Goal: Information Seeking & Learning: Understand process/instructions

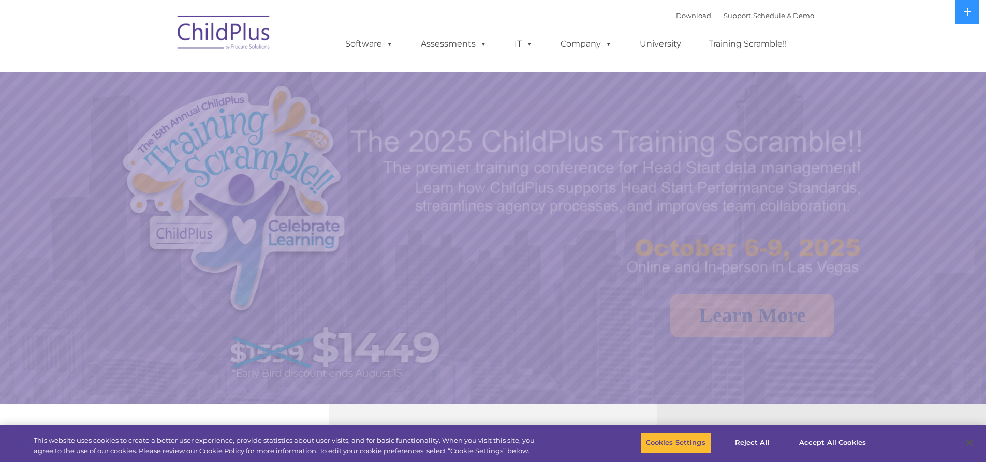
select select "MEDIUM"
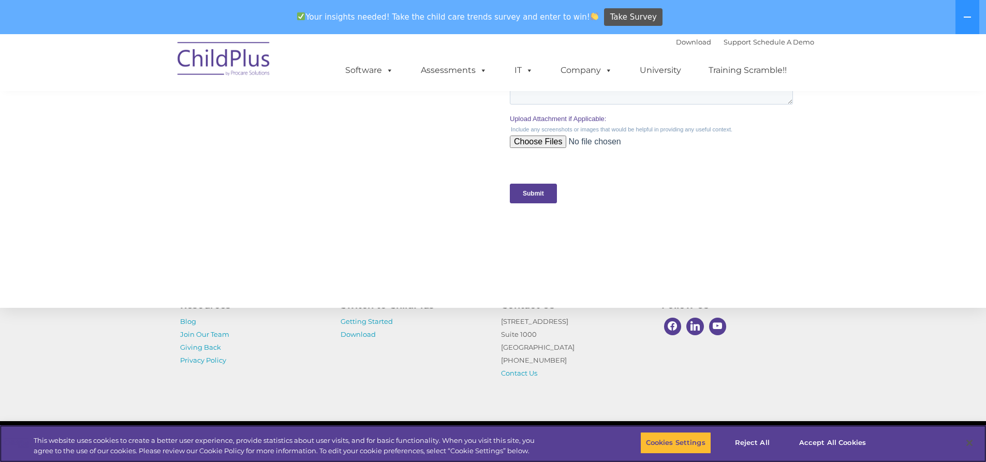
scroll to position [1050, 0]
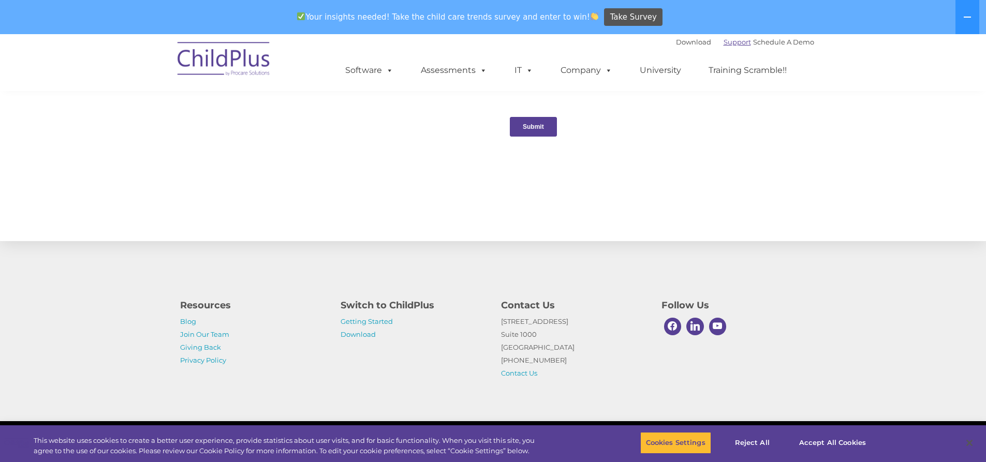
click at [725, 42] on link "Support" at bounding box center [737, 42] width 27 height 8
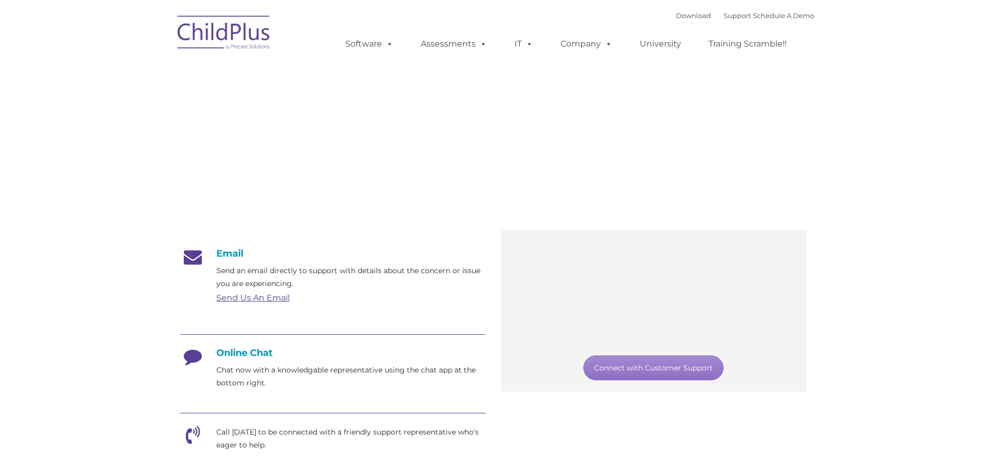
type input ""
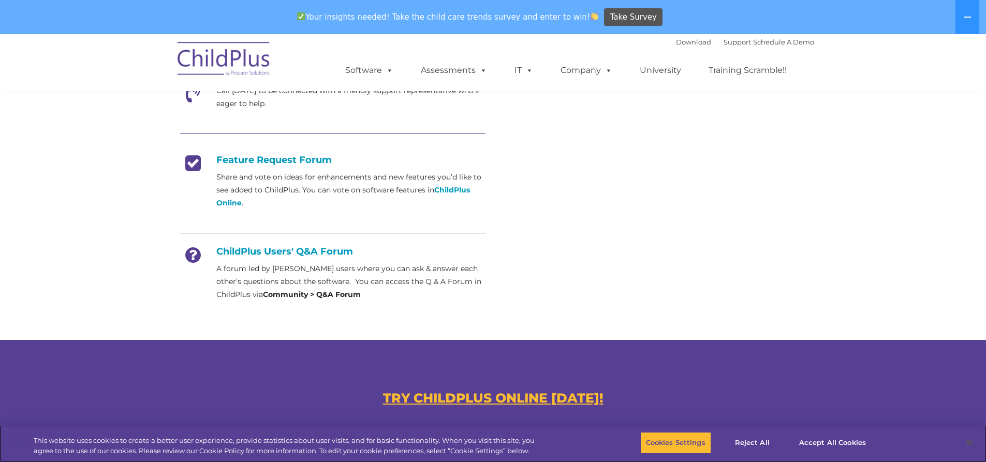
scroll to position [591, 0]
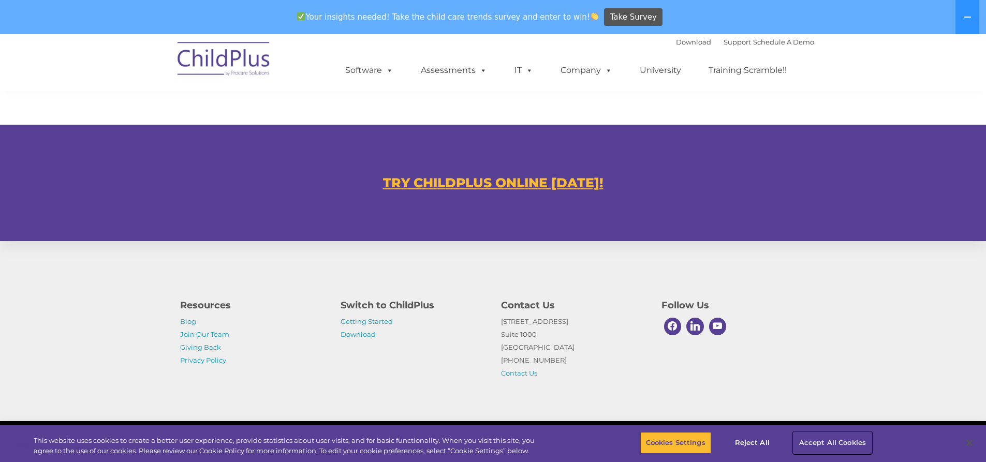
click at [835, 448] on button "Accept All Cookies" at bounding box center [833, 443] width 78 height 22
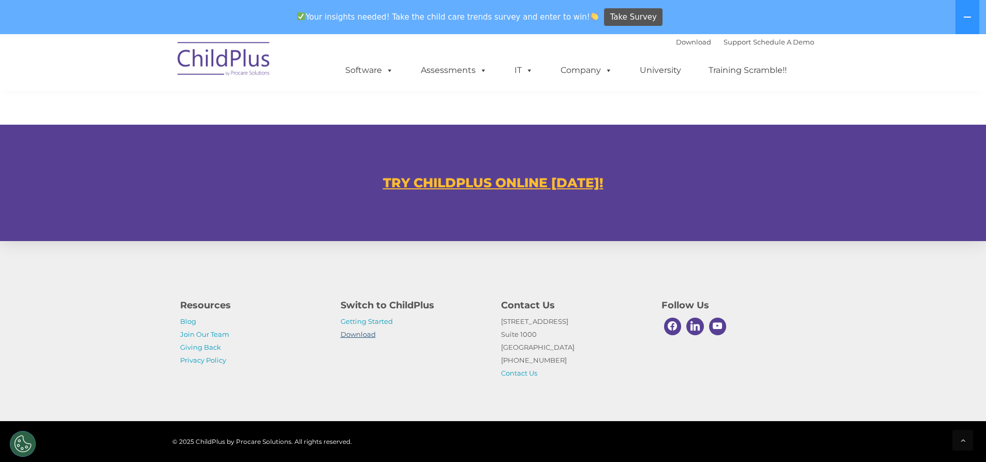
click at [363, 335] on link "Download" at bounding box center [358, 334] width 35 height 8
click at [362, 323] on link "Getting Started" at bounding box center [367, 321] width 52 height 8
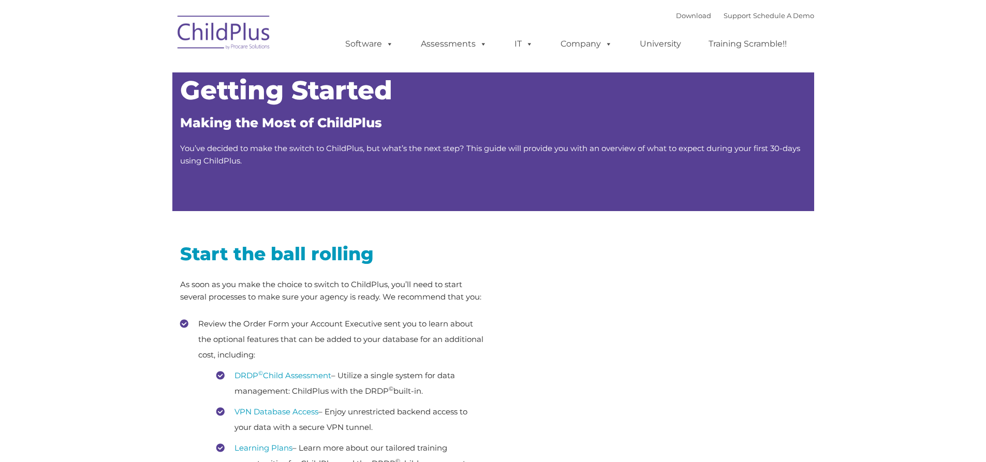
type input ""
